Goal: Task Accomplishment & Management: Complete application form

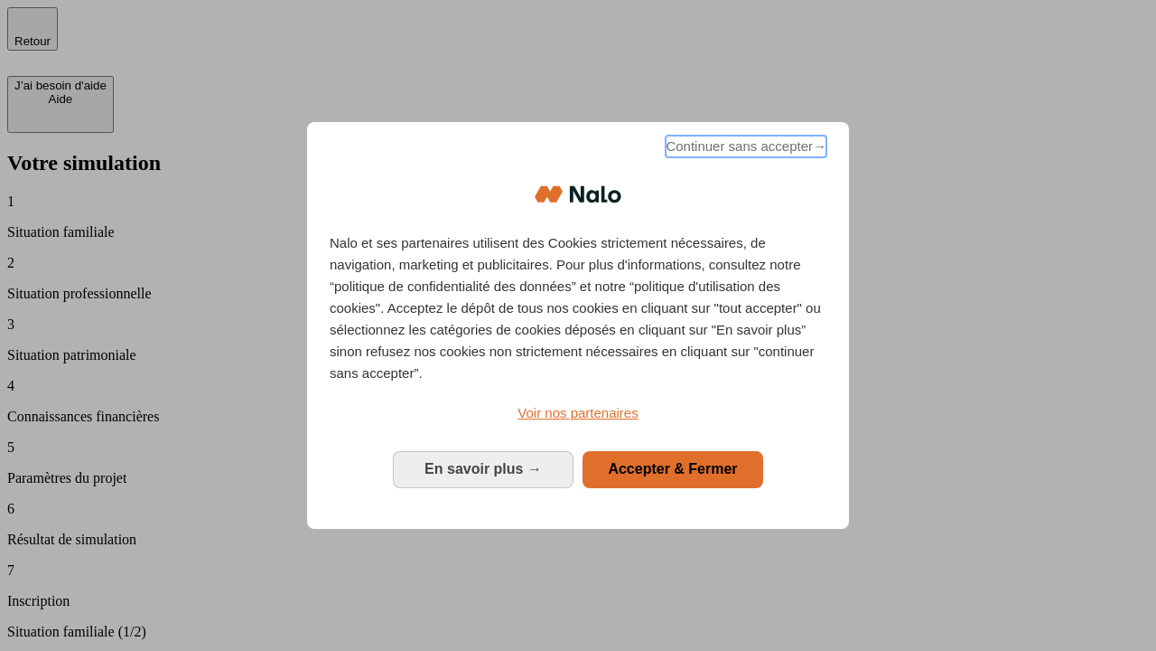
click at [744, 149] on span "Continuer sans accepter →" at bounding box center [746, 147] width 161 height 22
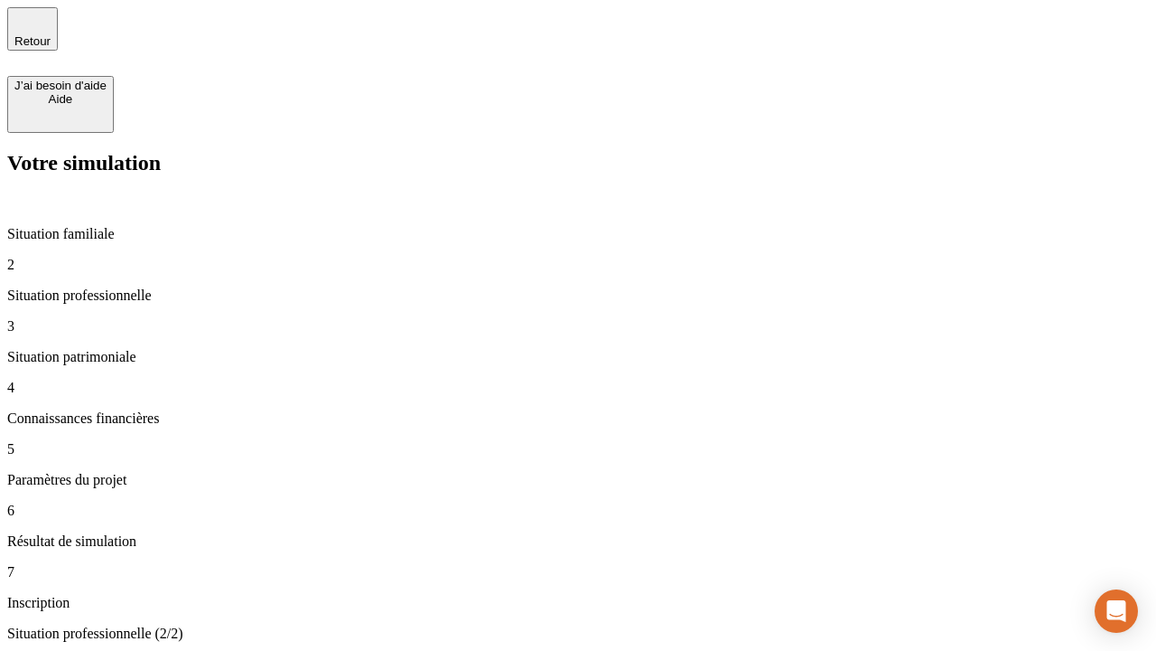
type input "30 000"
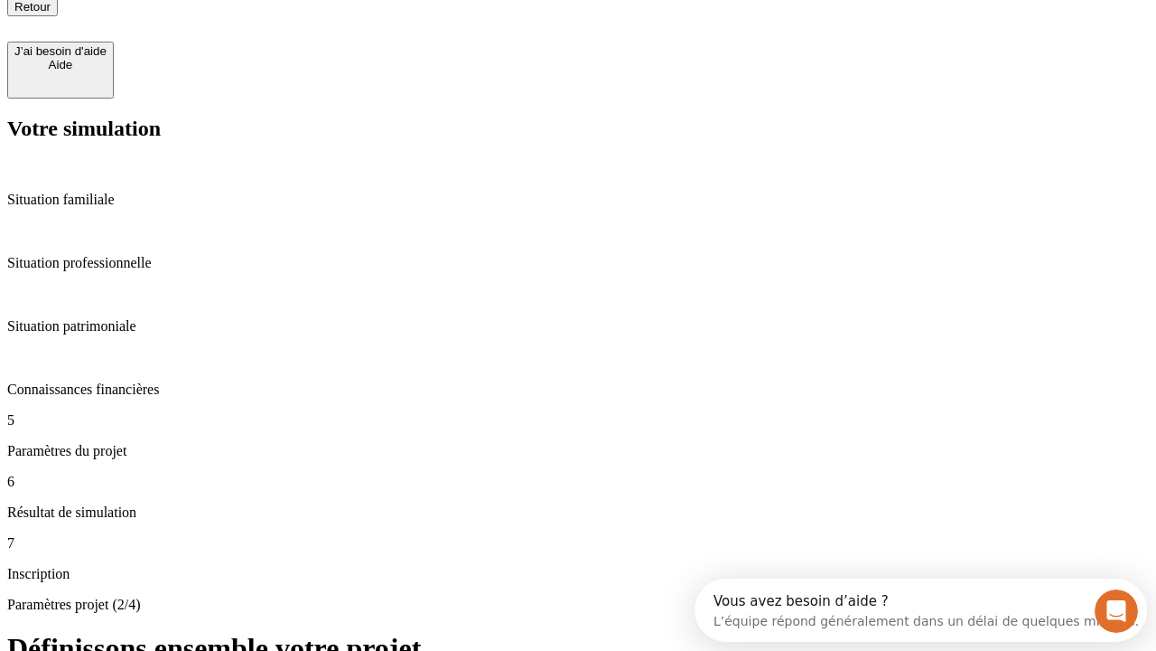
type input "25"
type input "64"
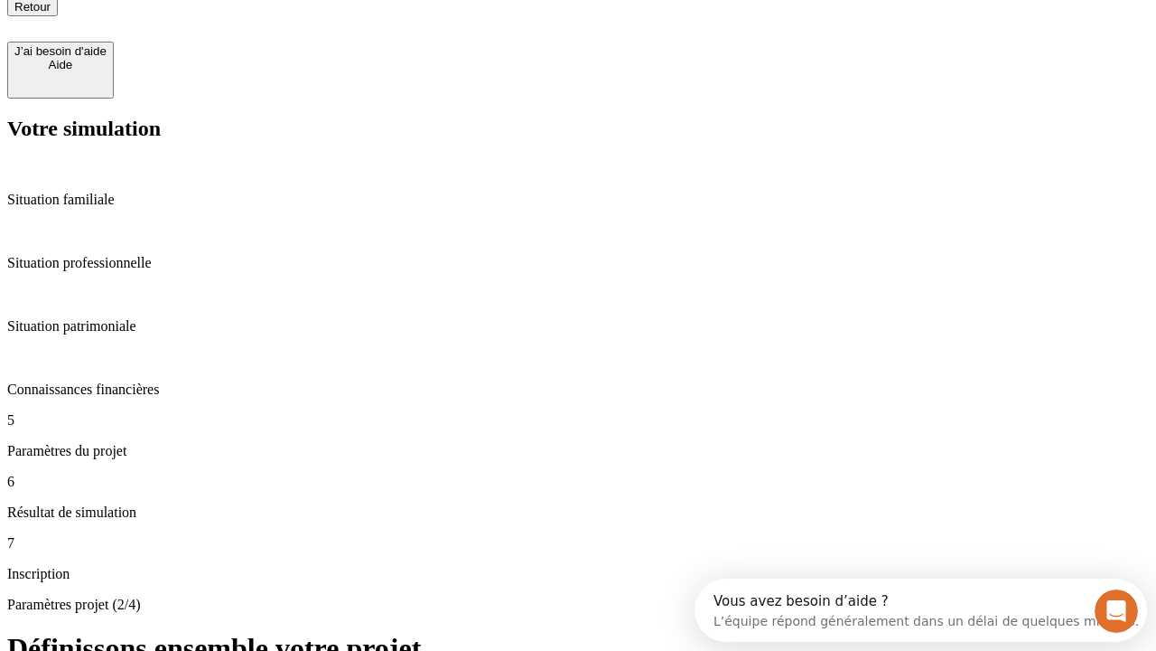
type input "1 000"
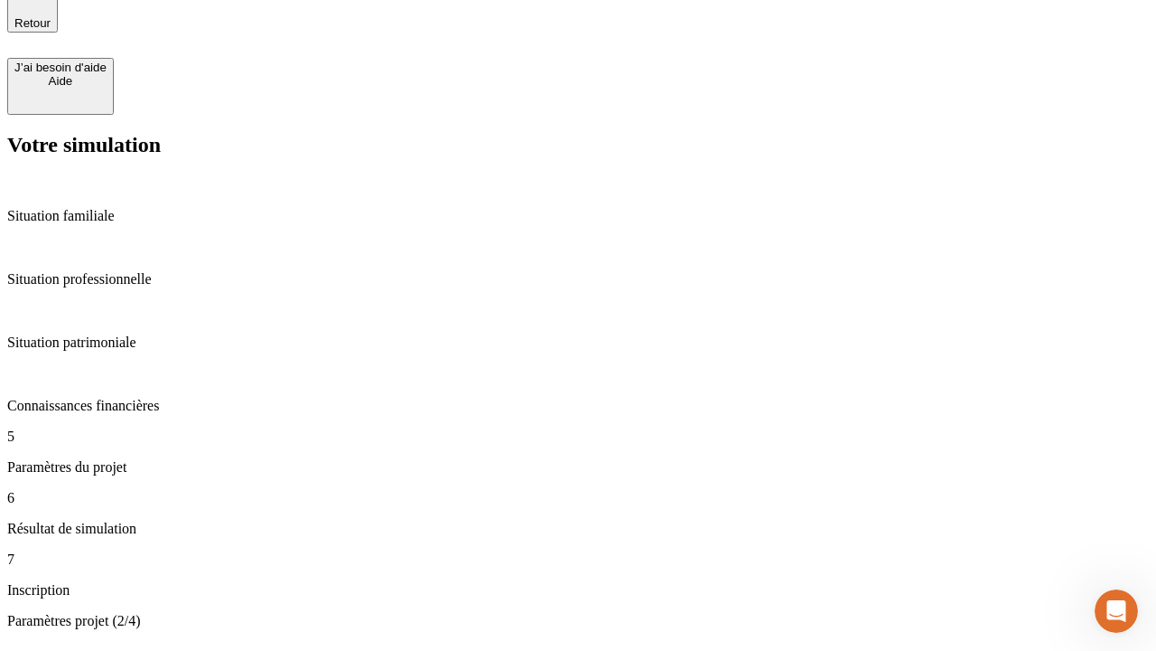
type input "640"
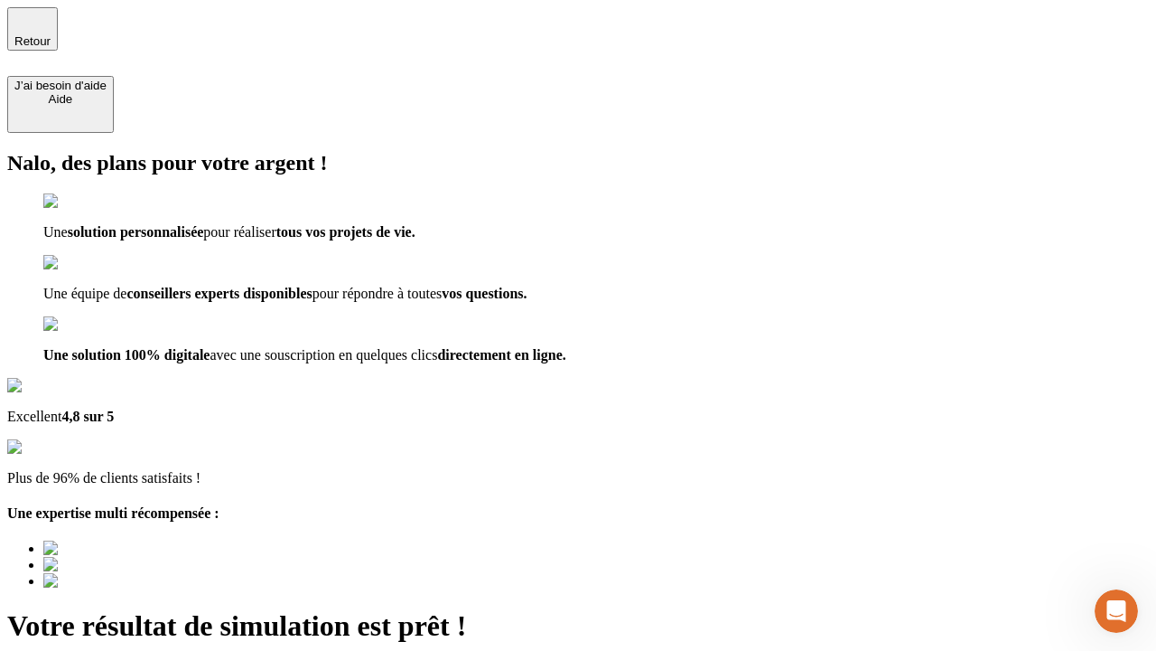
type input "[EMAIL_ADDRESS][PERSON_NAME][DOMAIN_NAME]"
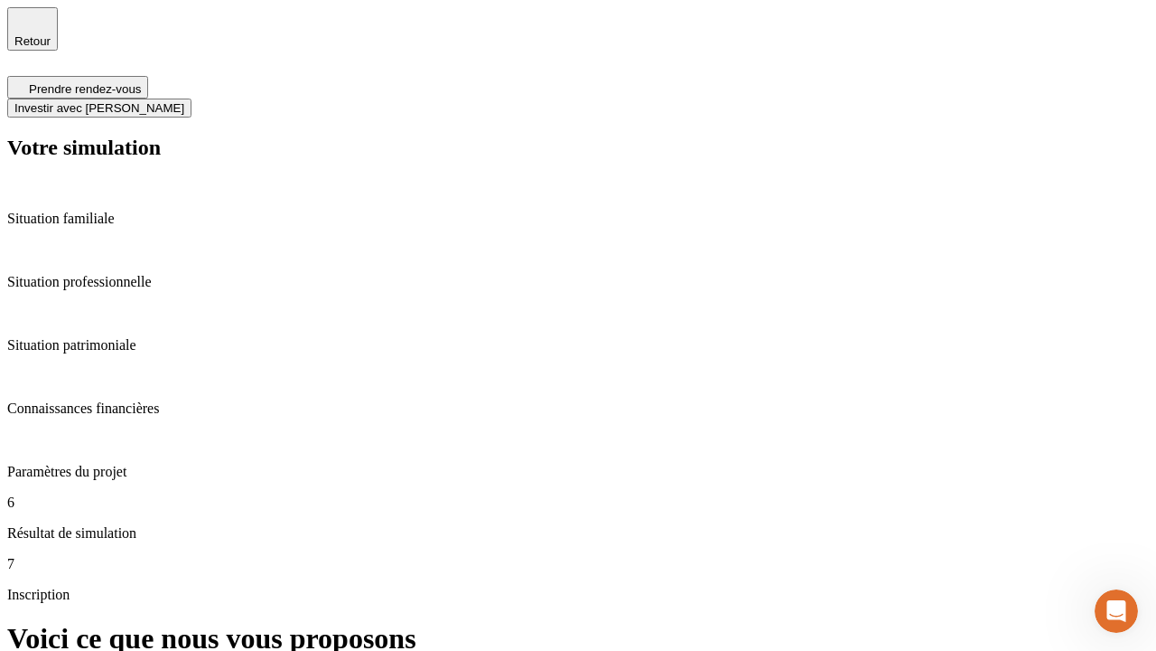
click at [184, 101] on span "Investir avec [PERSON_NAME]" at bounding box center [99, 108] width 170 height 14
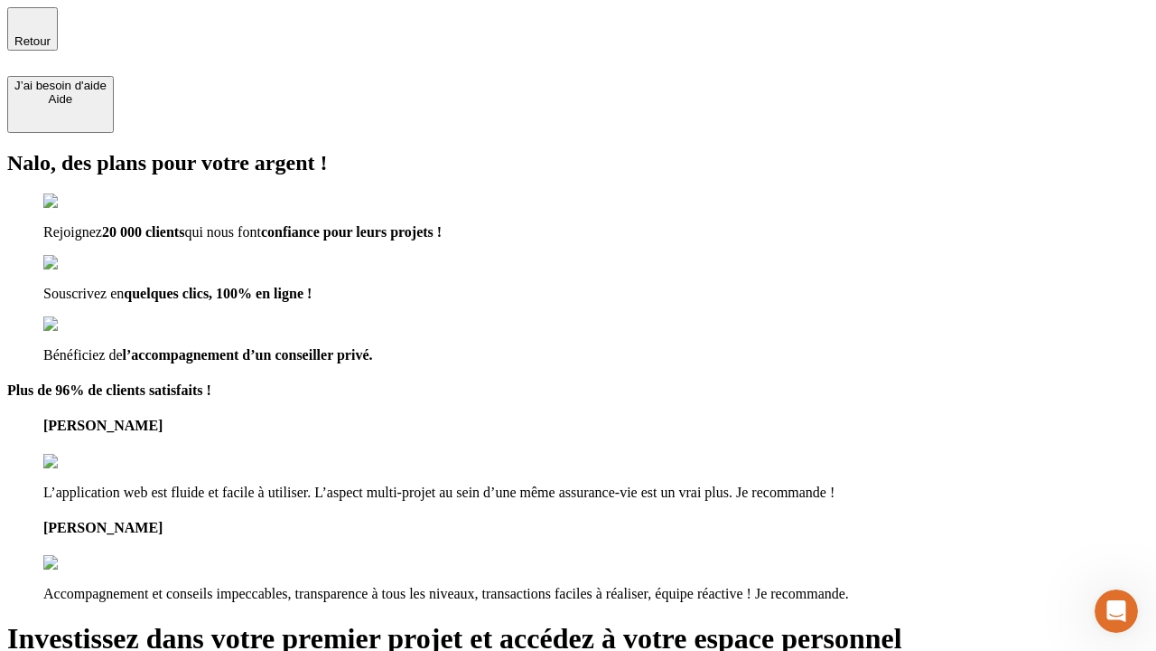
type input "[PERSON_NAME][EMAIL_ADDRESS][DOMAIN_NAME]"
